Goal: Unclear

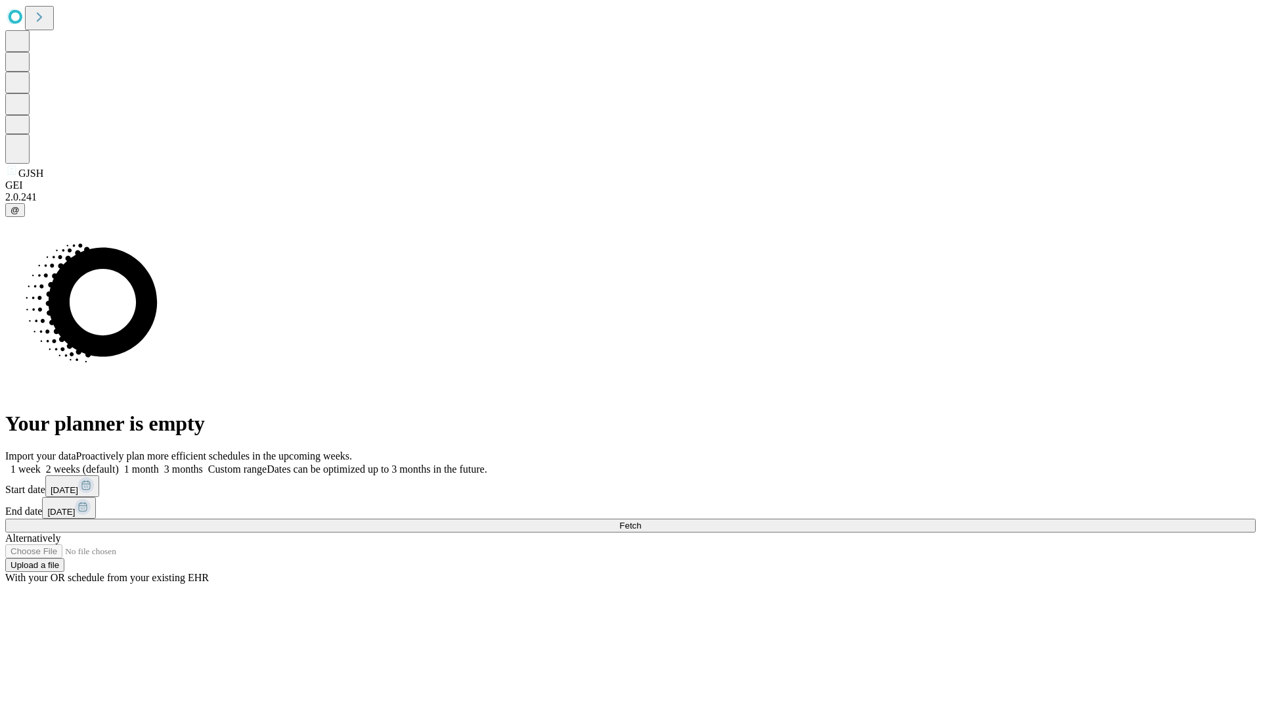
click at [641, 520] on span "Fetch" at bounding box center [631, 525] width 22 height 10
